Goal: Task Accomplishment & Management: Complete application form

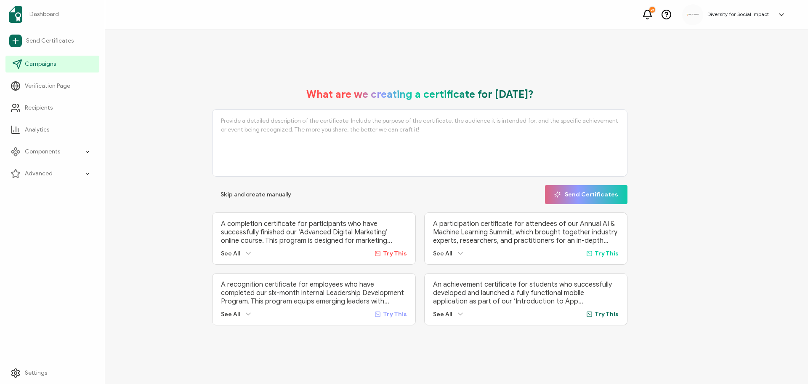
click at [24, 62] on link "Campaigns" at bounding box center [52, 64] width 94 height 17
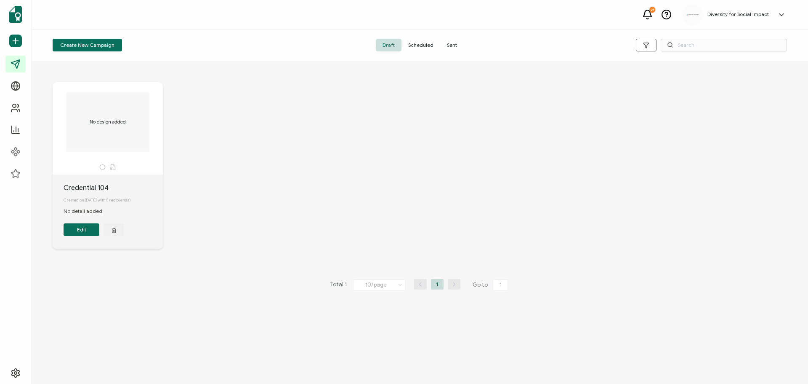
click at [759, 13] on h5 "Diversity for Social Impact" at bounding box center [738, 14] width 61 height 6
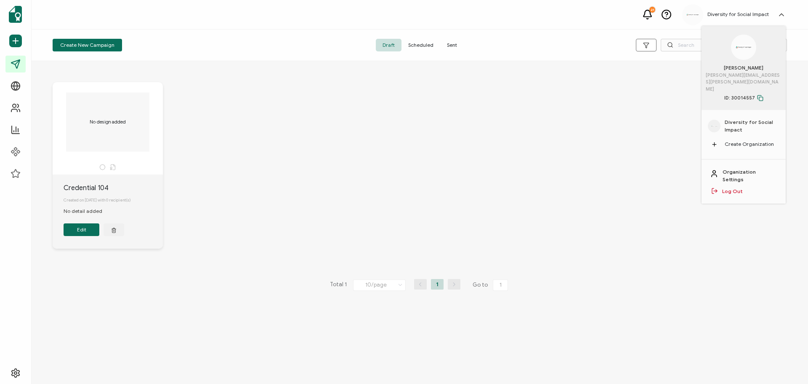
click at [759, 13] on h5 "Diversity for Social Impact" at bounding box center [738, 14] width 61 height 6
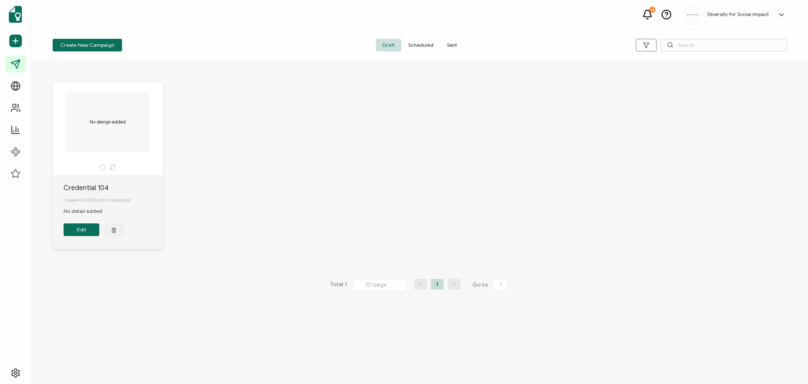
click at [419, 47] on span "Scheduled" at bounding box center [421, 45] width 39 height 13
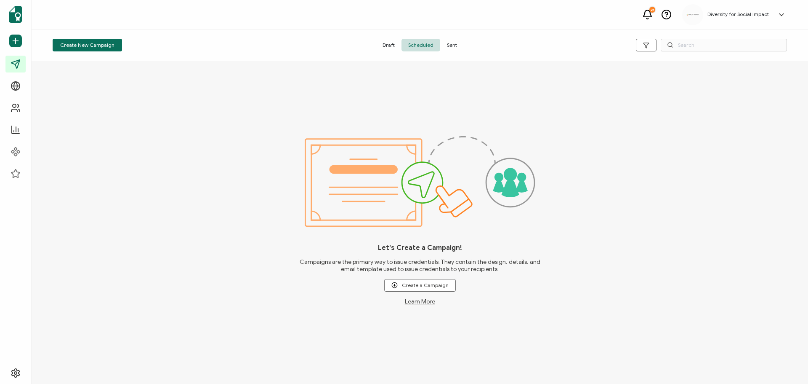
click at [451, 42] on span "Sent" at bounding box center [452, 45] width 24 height 13
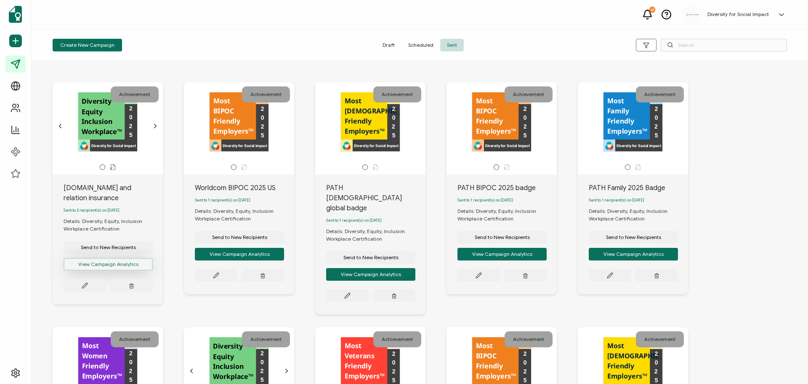
click at [122, 267] on button "View Campaign Analytics" at bounding box center [108, 264] width 89 height 13
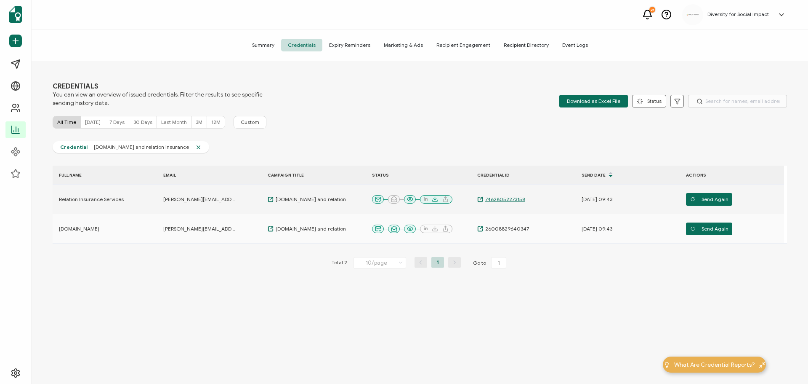
click at [512, 200] on span "74628052273158" at bounding box center [504, 199] width 42 height 7
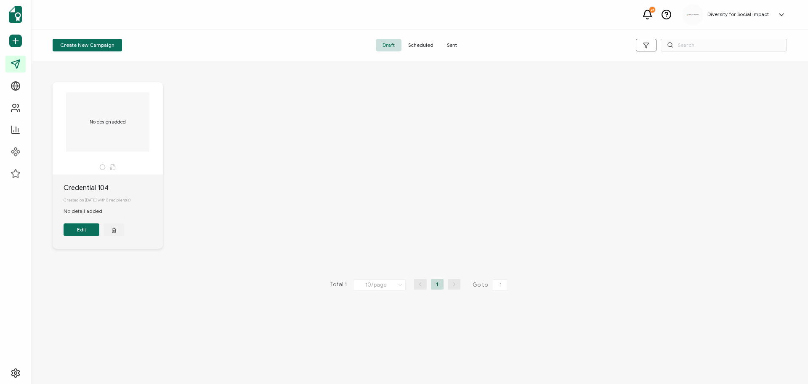
click at [453, 45] on span "Sent" at bounding box center [452, 45] width 24 height 13
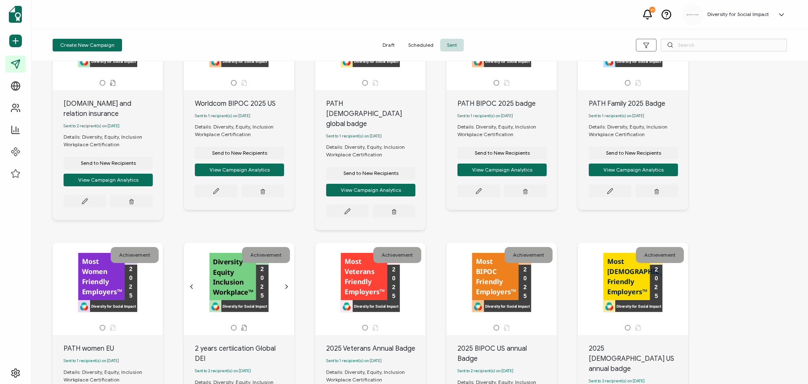
scroll to position [126, 0]
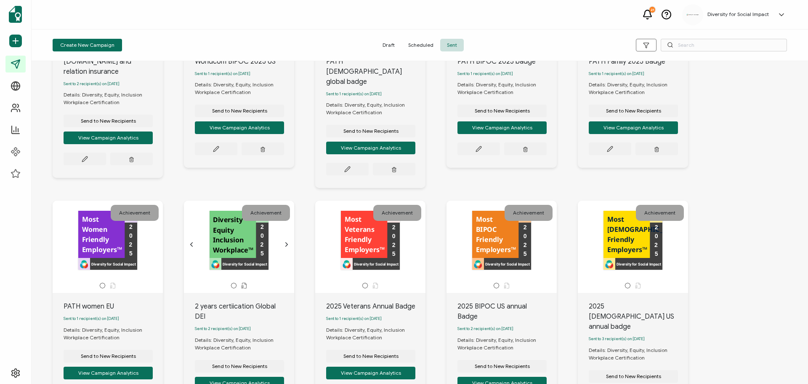
click at [243, 248] on div "Diversity for Social Impact Diversity Equity Inclusion Workplace™ 2 0 2 5" at bounding box center [239, 241] width 88 height 60
click at [246, 376] on button "View Campaign Analytics" at bounding box center [239, 382] width 89 height 13
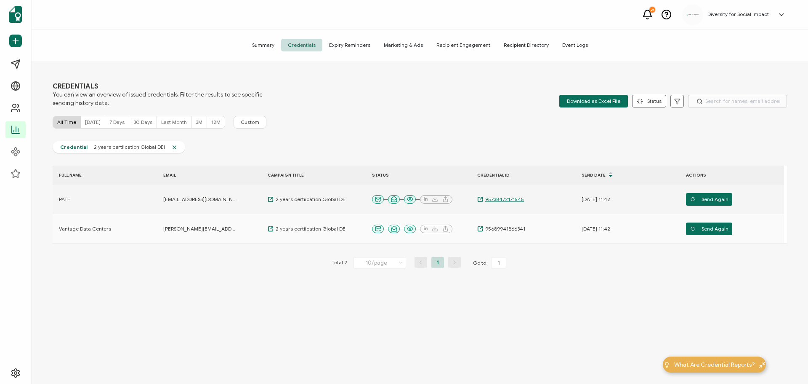
click at [496, 201] on span "95738472171545" at bounding box center [503, 199] width 41 height 7
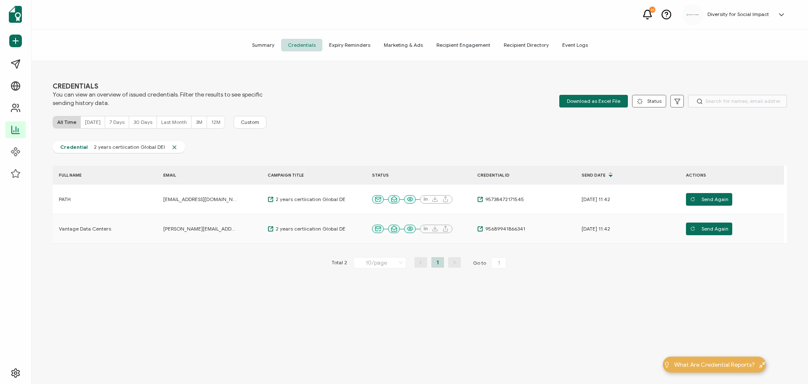
click at [272, 45] on span "Summary" at bounding box center [263, 45] width 36 height 13
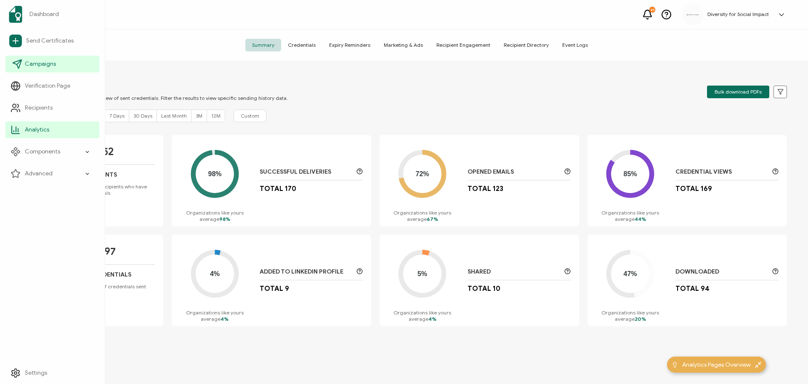
click at [45, 66] on span "Campaigns" at bounding box center [40, 64] width 31 height 8
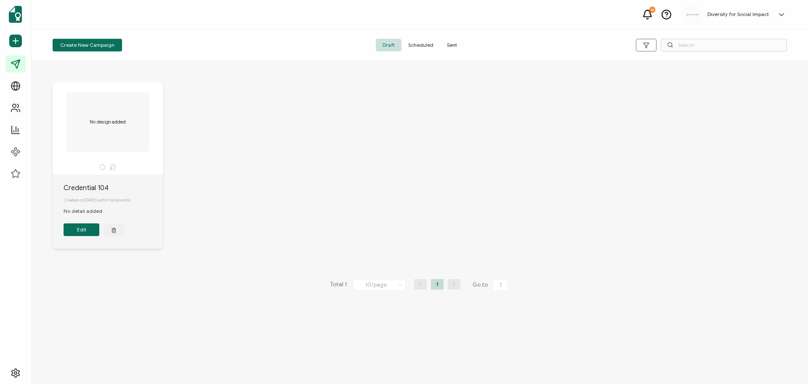
click at [451, 45] on span "Sent" at bounding box center [452, 45] width 24 height 13
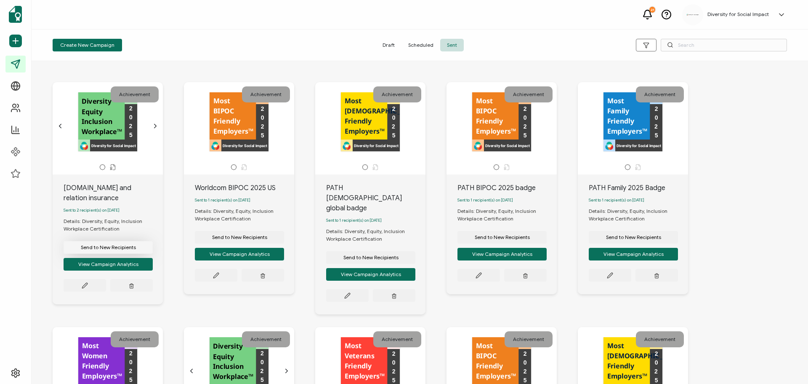
click at [111, 248] on span "Send to New Recipients" at bounding box center [108, 247] width 55 height 5
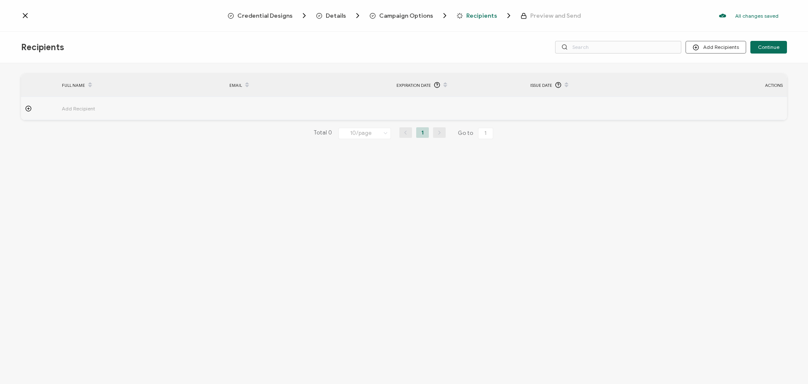
click at [703, 54] on div "Recipients Add Recipients Upload Recipients Import From Recipients Import From …" at bounding box center [404, 48] width 808 height 32
click at [704, 49] on button "Add Recipients" at bounding box center [716, 47] width 61 height 13
click at [733, 49] on button "Add Recipients" at bounding box center [716, 47] width 61 height 13
click at [716, 71] on span "Upload Recipients" at bounding box center [727, 70] width 43 height 6
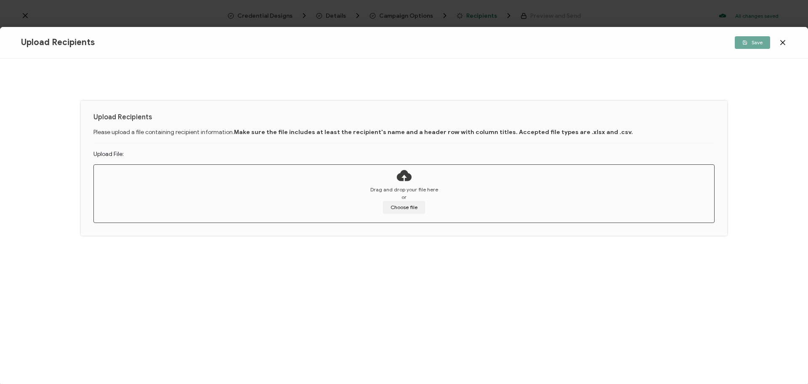
click at [785, 43] on icon at bounding box center [783, 42] width 8 height 8
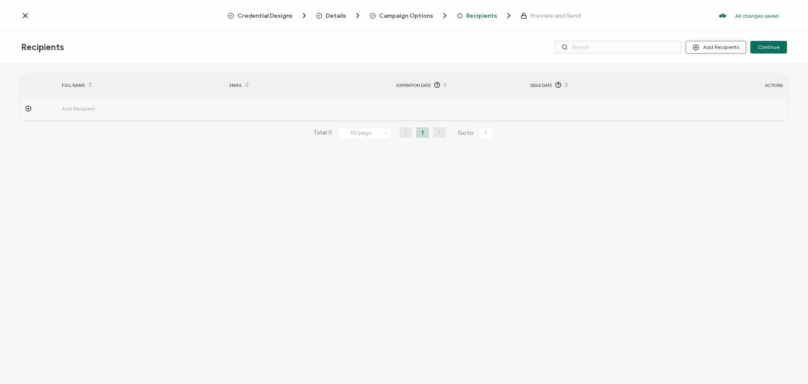
click at [723, 46] on button "Add Recipients" at bounding box center [716, 47] width 61 height 13
click at [717, 84] on span "Import From Recipients" at bounding box center [733, 83] width 55 height 6
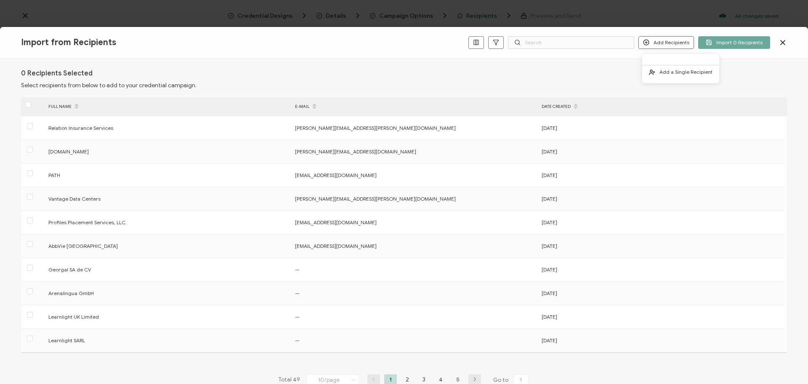
click at [665, 45] on button "Add Recipients" at bounding box center [667, 42] width 56 height 13
click at [666, 74] on span "Add a Single Recipient" at bounding box center [686, 72] width 53 height 6
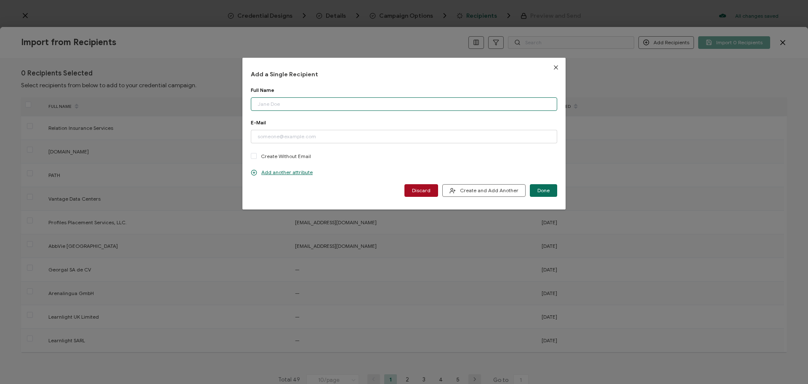
click at [315, 99] on input "dialog" at bounding box center [404, 103] width 307 height 13
paste input "Semrush"
type input "Semrush"
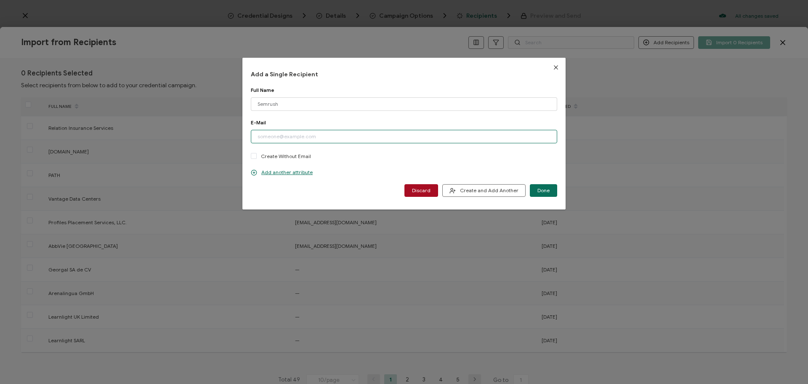
click at [288, 134] on input "dialog" at bounding box center [404, 136] width 307 height 13
paste input "[PERSON_NAME][EMAIL_ADDRESS][DOMAIN_NAME]"
type input "[PERSON_NAME][EMAIL_ADDRESS][DOMAIN_NAME]"
click at [541, 190] on span "Done" at bounding box center [544, 190] width 12 height 5
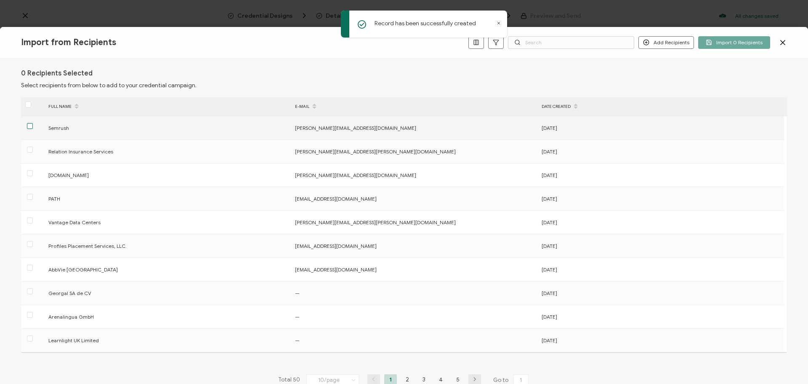
click at [28, 128] on span at bounding box center [30, 126] width 6 height 6
click at [33, 123] on input "checkbox" at bounding box center [33, 123] width 0 height 0
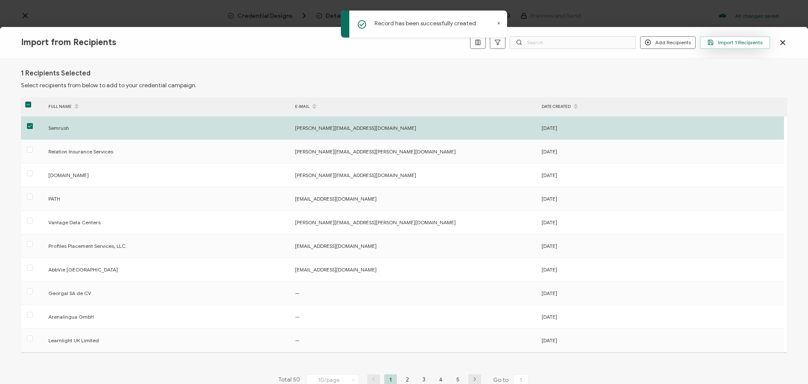
click at [740, 40] on span "Import 1 Recipients" at bounding box center [735, 42] width 55 height 6
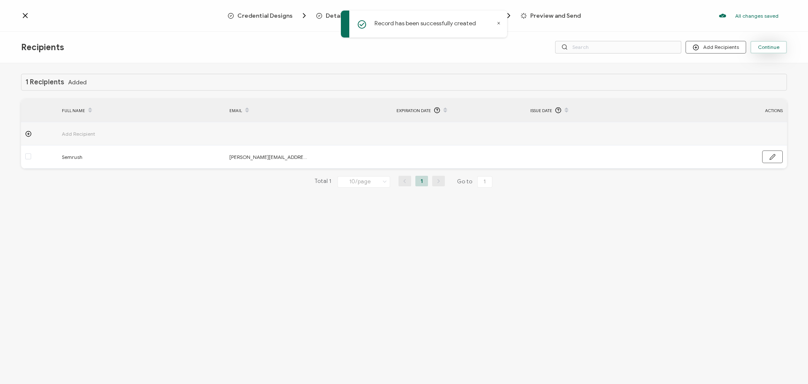
click at [765, 48] on span "Continue" at bounding box center [768, 47] width 21 height 5
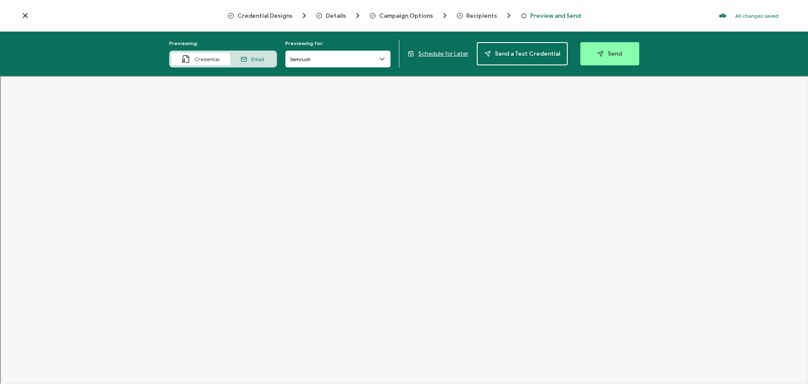
click at [255, 60] on span "Email" at bounding box center [257, 59] width 13 height 6
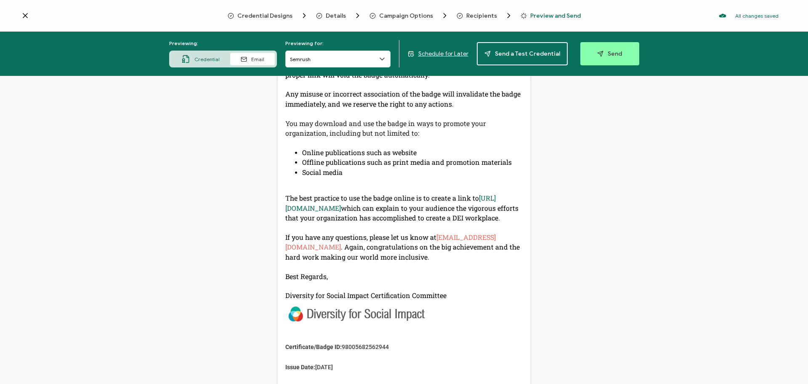
scroll to position [463, 0]
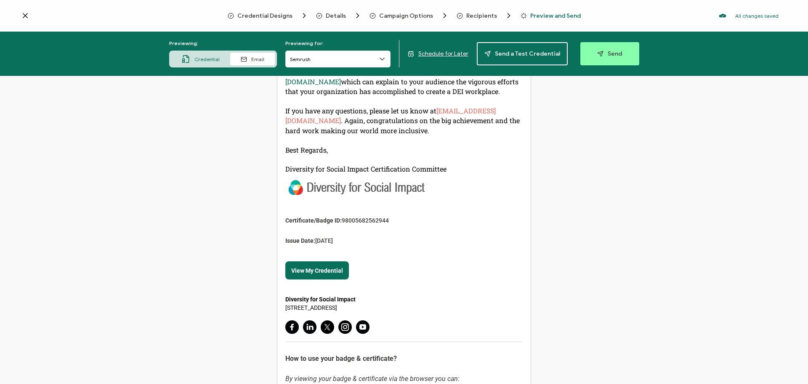
click at [197, 56] on div "Credential" at bounding box center [200, 59] width 59 height 13
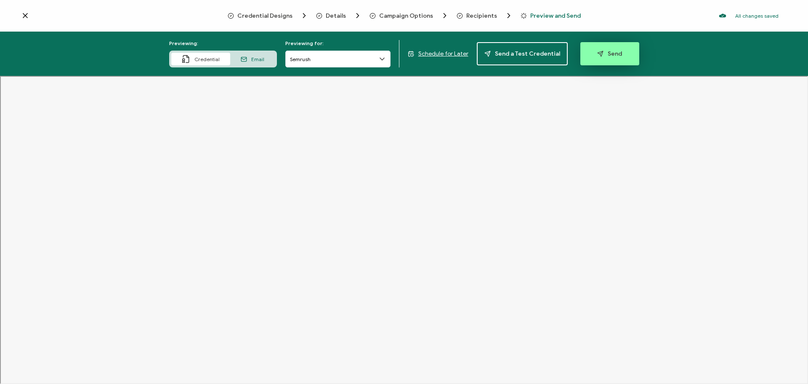
click at [616, 60] on button "Send" at bounding box center [610, 53] width 59 height 23
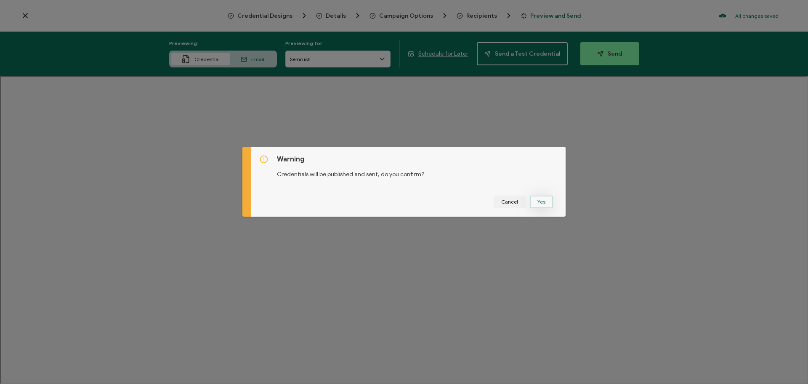
click at [540, 202] on button "Yes" at bounding box center [541, 201] width 23 height 13
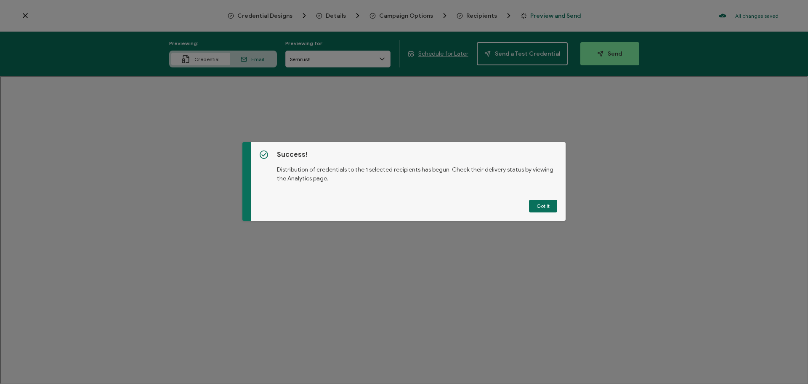
click at [540, 202] on button "Got It" at bounding box center [543, 206] width 28 height 13
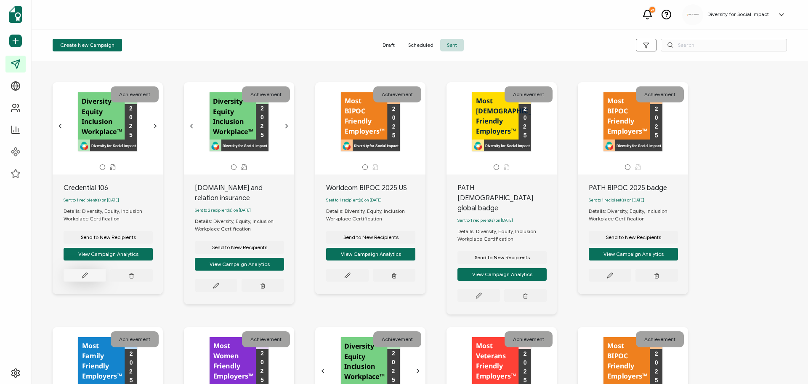
click at [85, 273] on button at bounding box center [85, 275] width 43 height 13
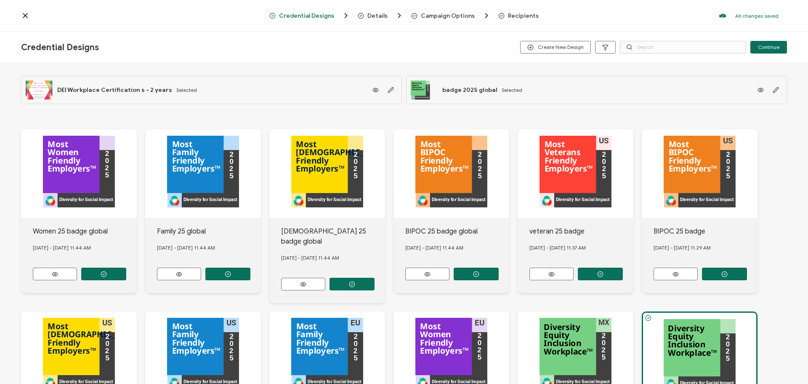
click at [21, 16] on icon at bounding box center [25, 15] width 8 height 8
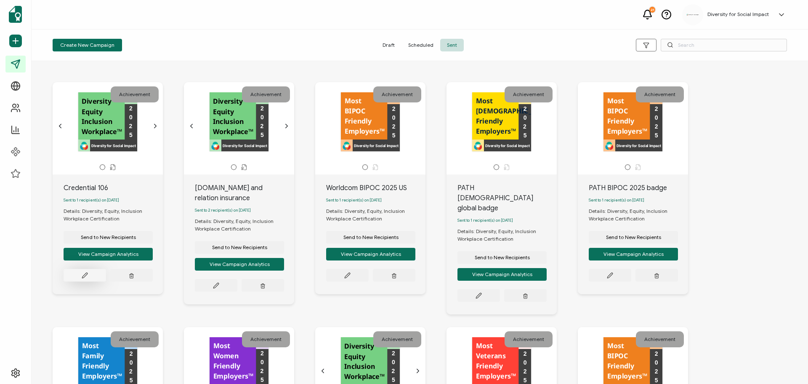
click at [83, 277] on icon at bounding box center [84, 274] width 5 height 5
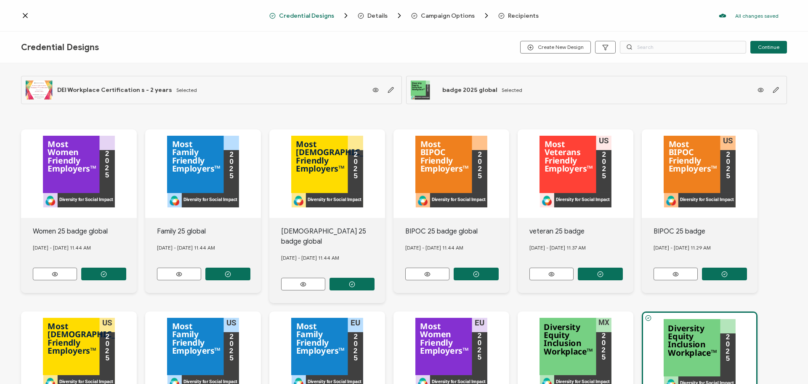
click at [23, 20] on div "Credential Designs Details Campaign Options Recipients All changes saved We sav…" at bounding box center [404, 16] width 808 height 32
click at [25, 16] on icon at bounding box center [25, 15] width 4 height 4
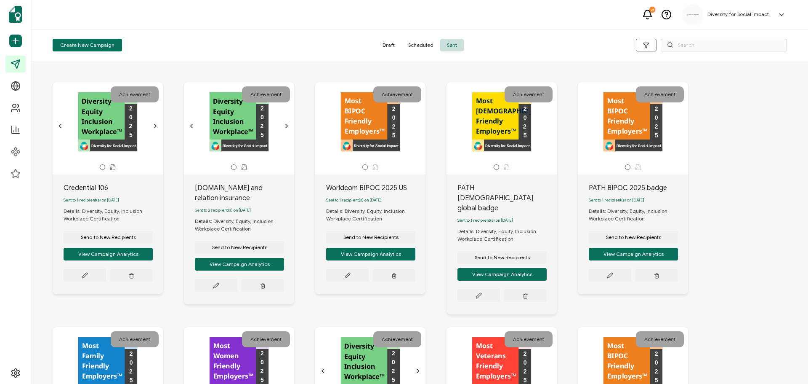
click at [111, 138] on div "Diversity for Social Impact Diversity Equity Inclusion Workplace™ 2 0 2 5" at bounding box center [108, 122] width 88 height 60
click at [98, 276] on button at bounding box center [85, 275] width 43 height 13
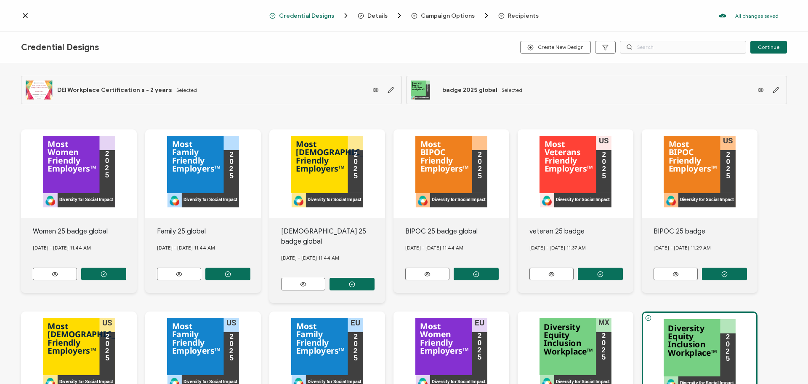
click at [27, 14] on icon at bounding box center [25, 15] width 4 height 4
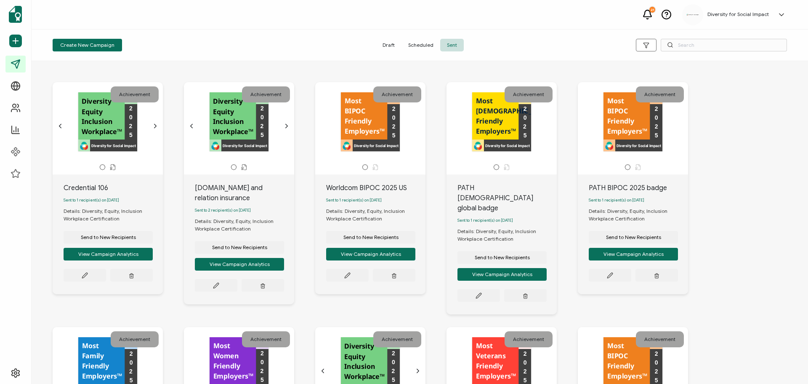
click at [452, 42] on span "Sent" at bounding box center [452, 45] width 24 height 13
click at [107, 257] on button "View Campaign Analytics" at bounding box center [108, 254] width 89 height 13
